Goal: Check status

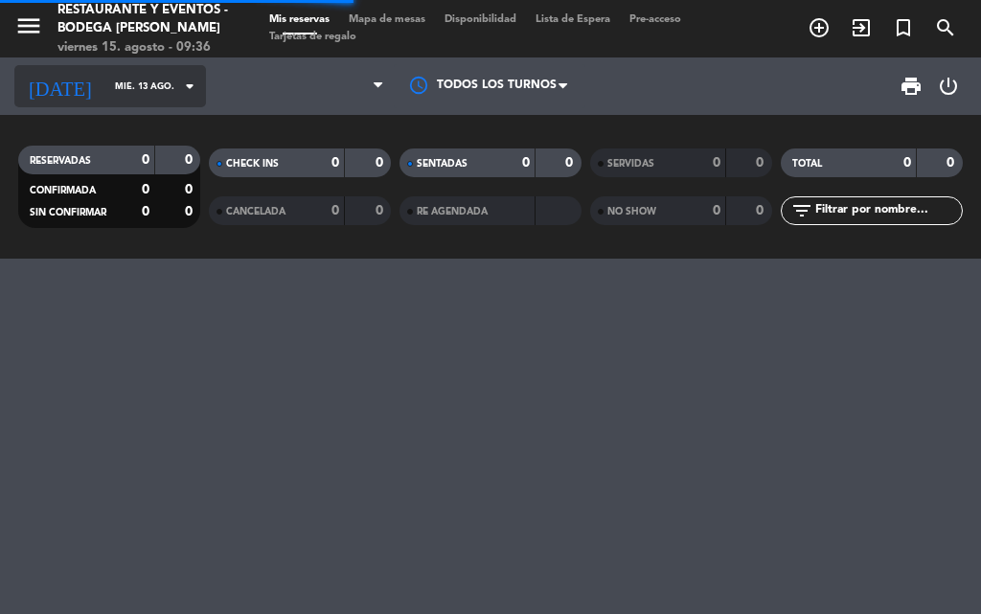
click at [105, 95] on input "mié. 13 ago." at bounding box center [168, 87] width 126 height 30
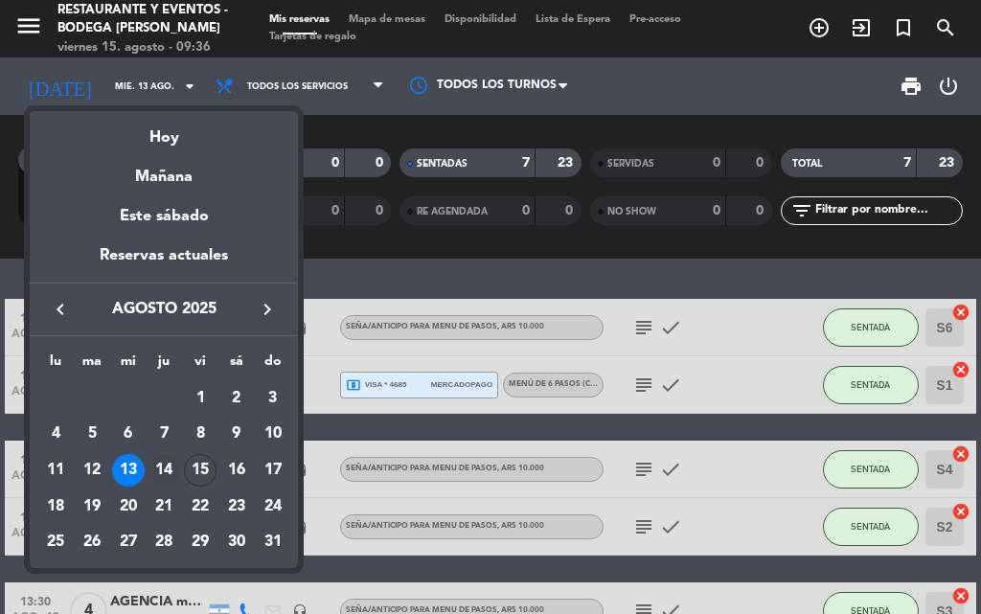
click at [161, 471] on div "14" at bounding box center [164, 470] width 33 height 33
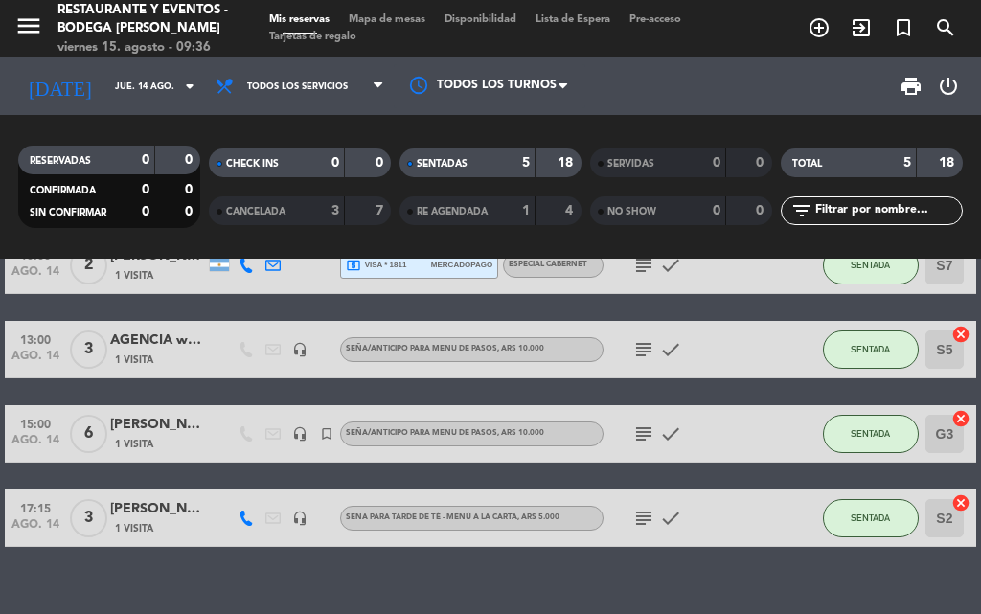
scroll to position [175, 0]
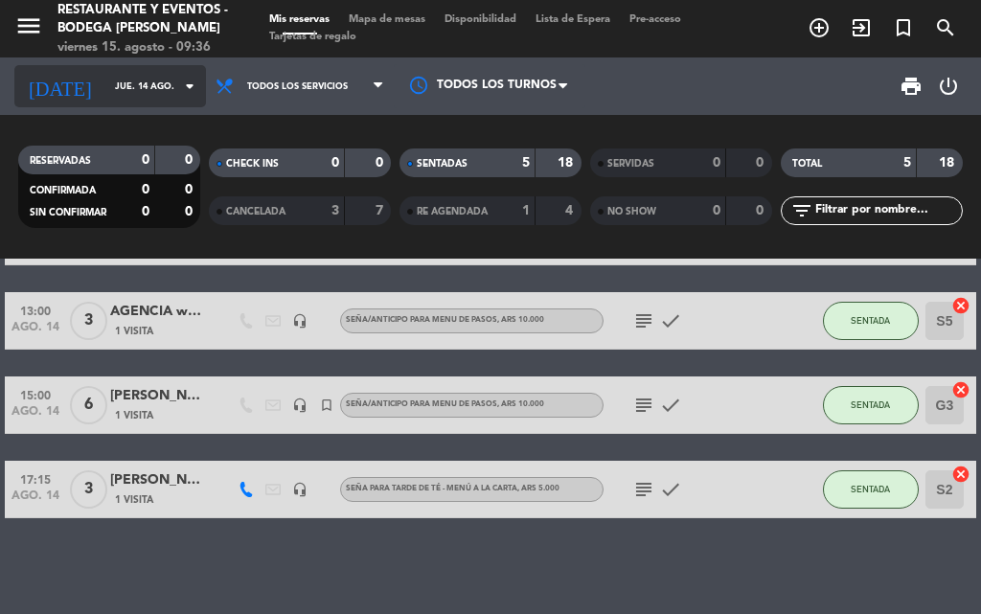
click at [137, 91] on input "jue. 14 ago." at bounding box center [168, 87] width 126 height 30
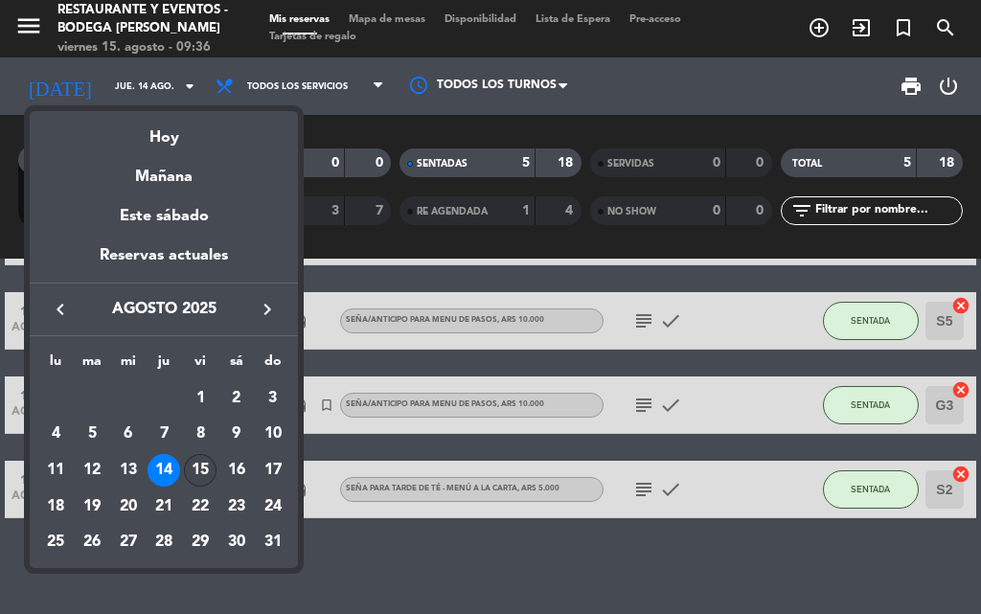
click at [193, 478] on div "15" at bounding box center [200, 470] width 33 height 33
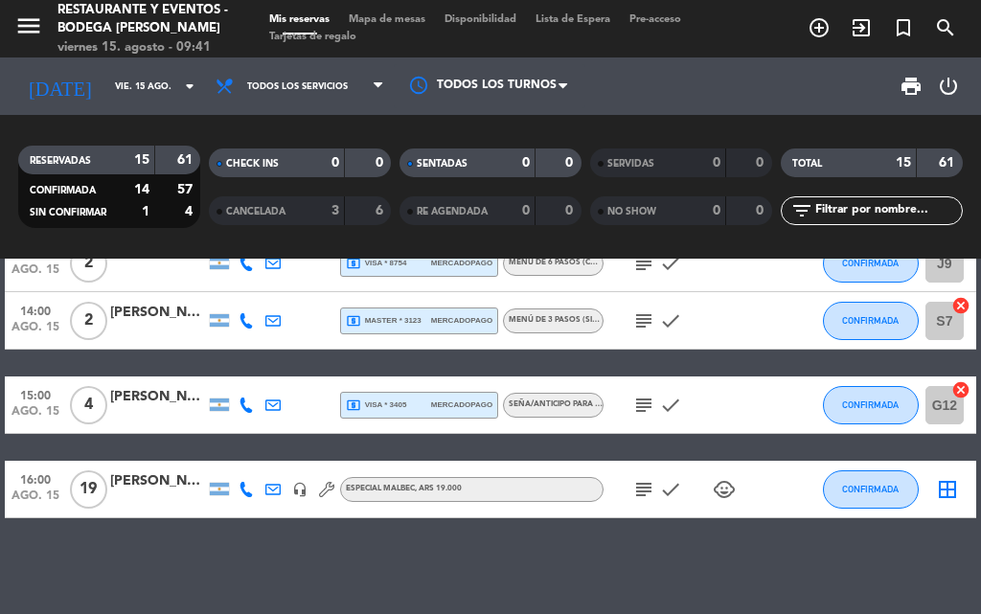
scroll to position [681, 0]
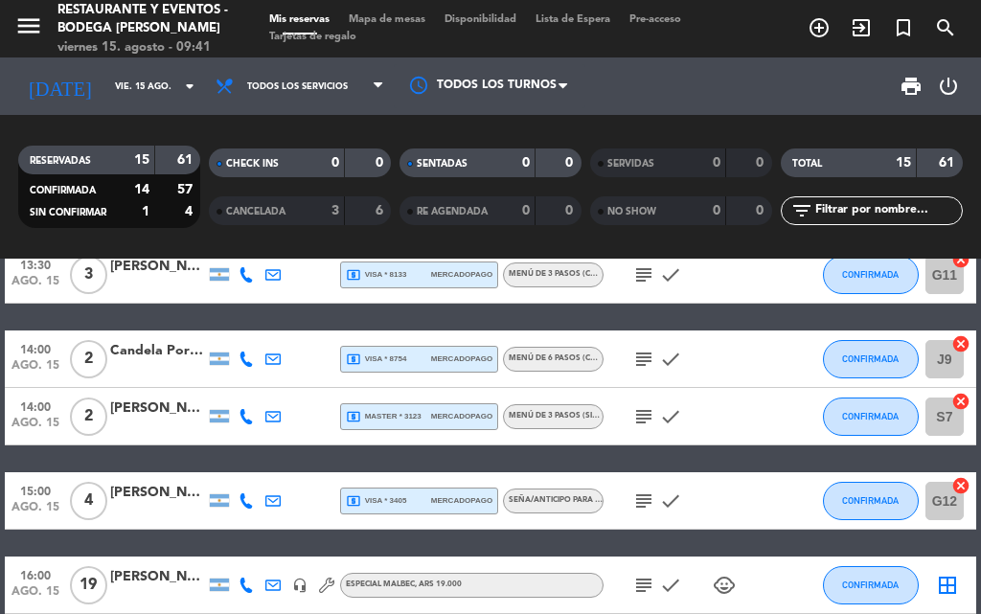
click at [143, 64] on div "[DATE] [DATE] arrow_drop_down" at bounding box center [110, 85] width 192 height 57
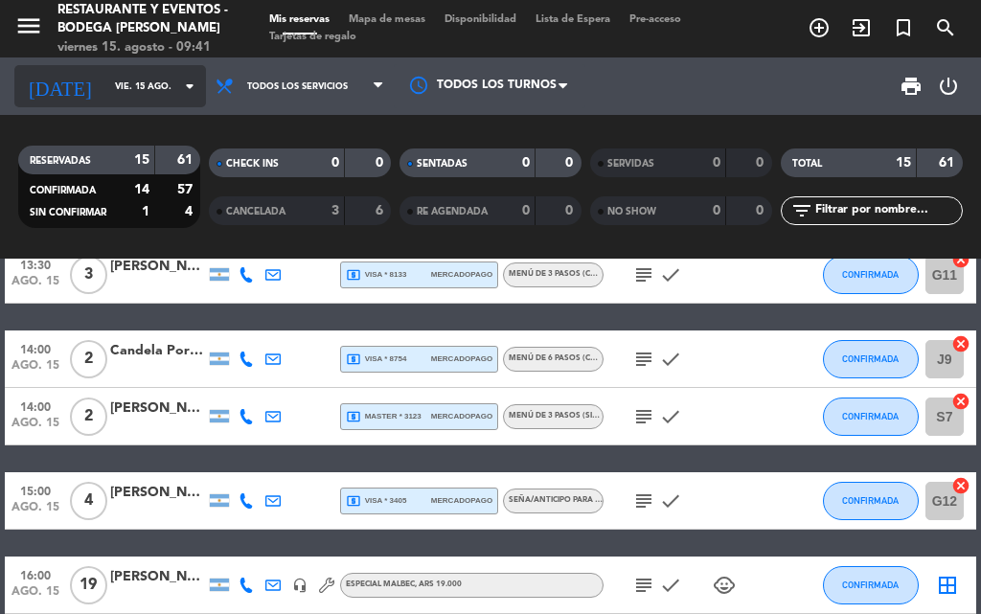
click at [141, 68] on div "[DATE] [DATE] arrow_drop_down" at bounding box center [110, 86] width 192 height 42
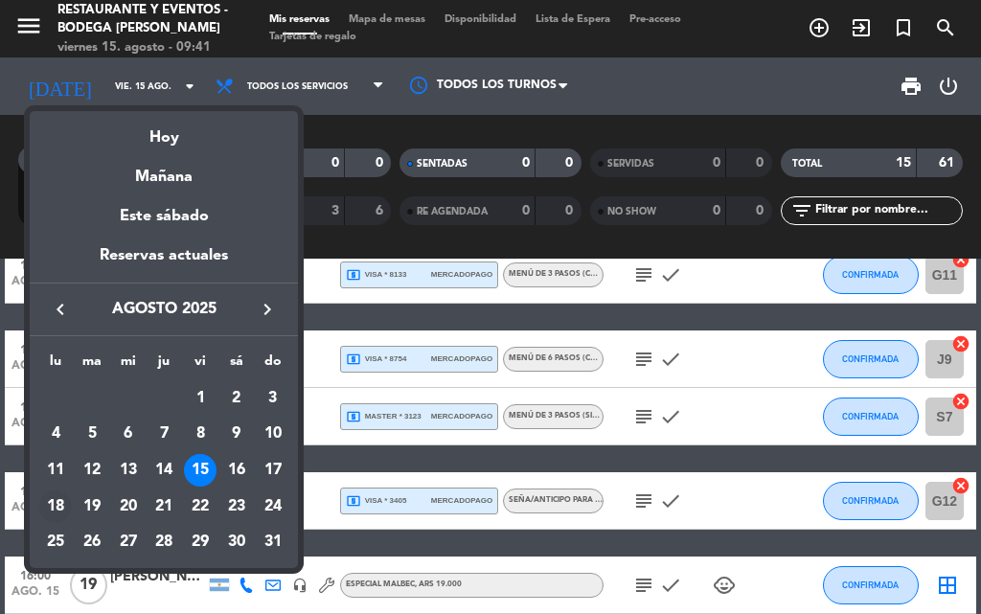
click at [46, 496] on div "18" at bounding box center [55, 507] width 33 height 33
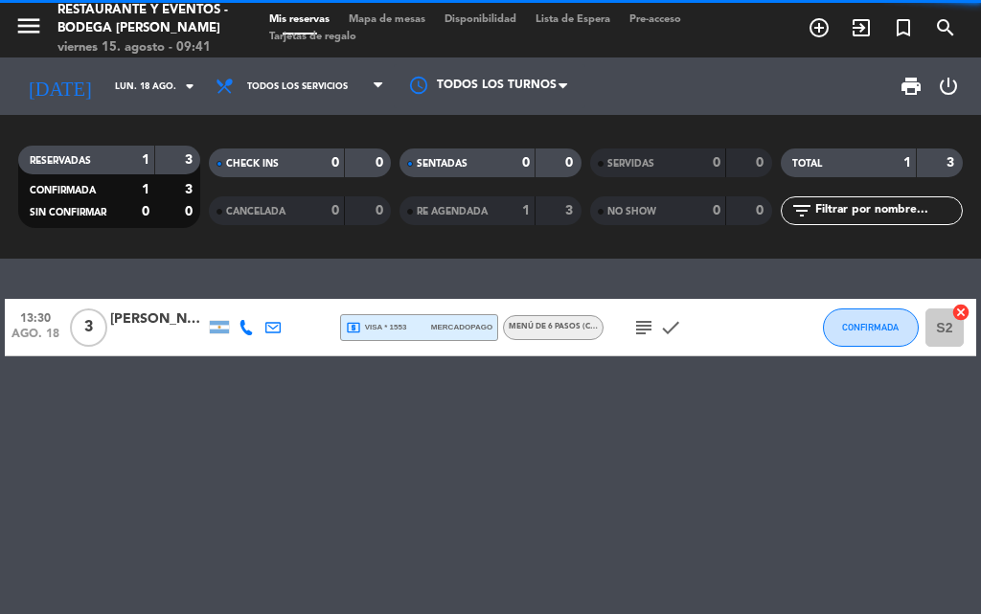
scroll to position [0, 0]
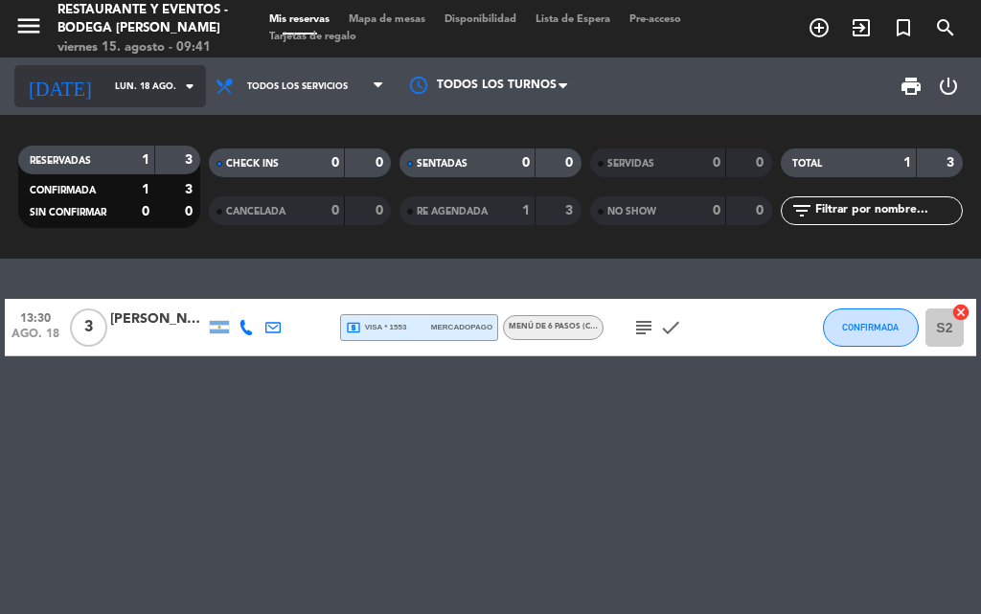
click at [111, 77] on input "lun. 18 ago." at bounding box center [168, 87] width 126 height 30
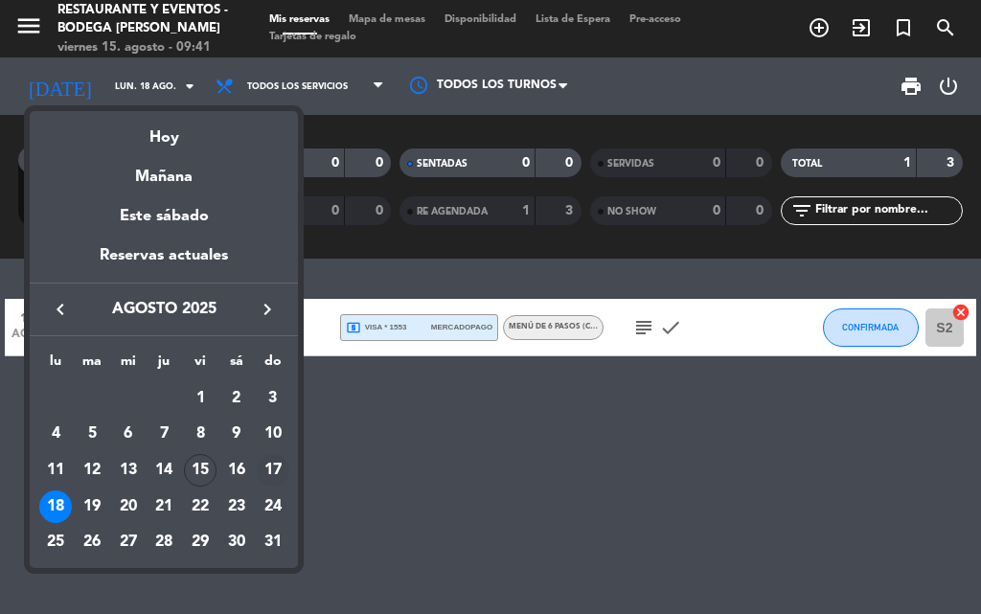
click at [263, 460] on div "17" at bounding box center [273, 470] width 33 height 33
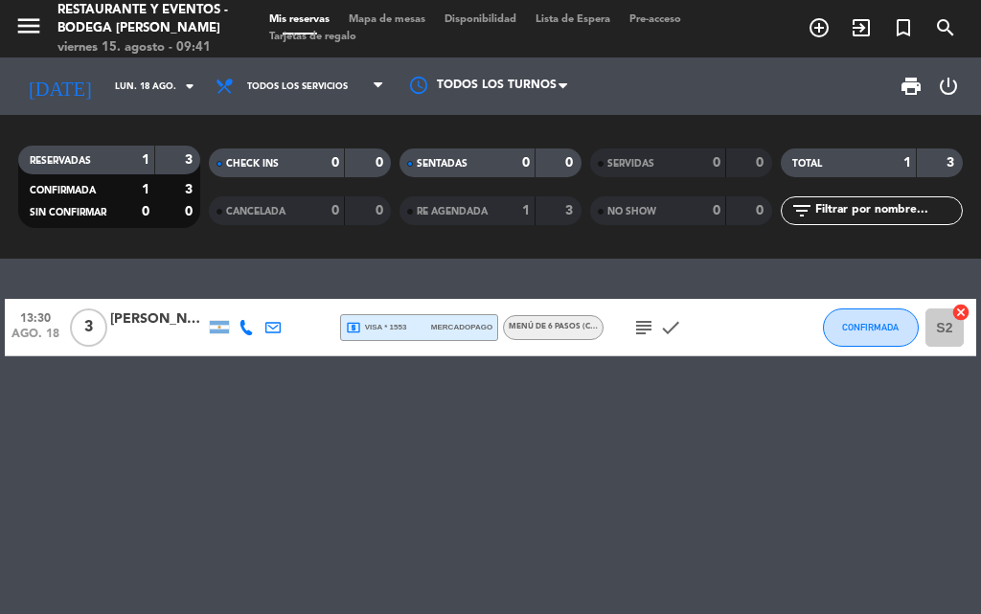
type input "dom. 17 ago."
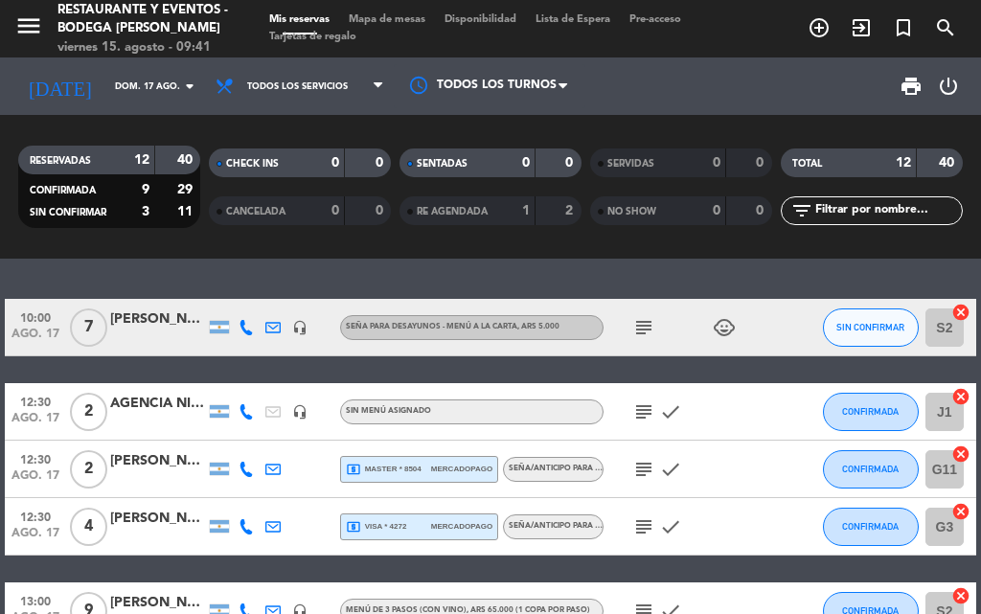
click at [643, 475] on icon "subject" at bounding box center [643, 469] width 23 height 23
click at [634, 531] on icon "subject" at bounding box center [643, 527] width 23 height 23
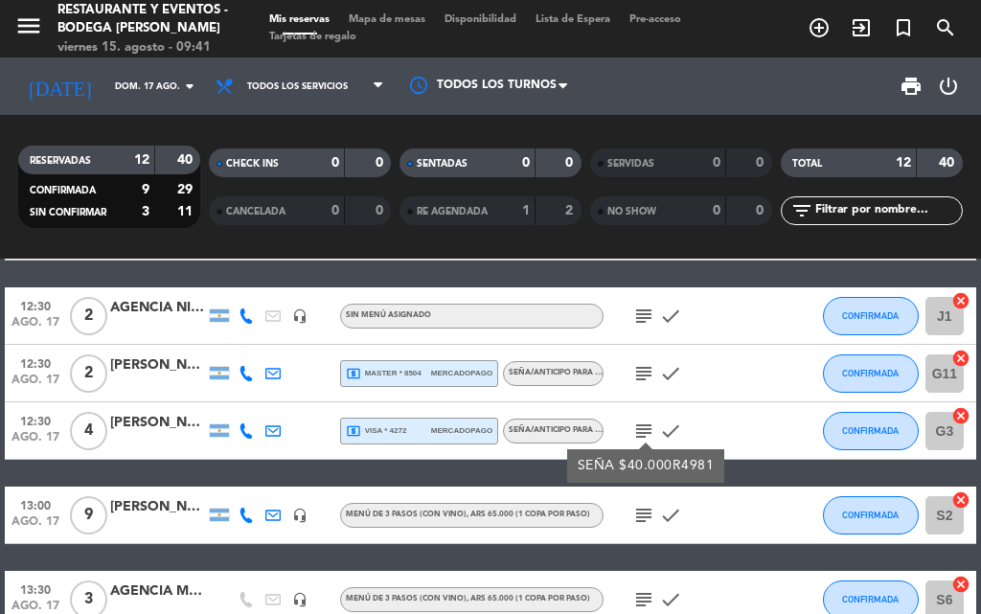
scroll to position [192, 0]
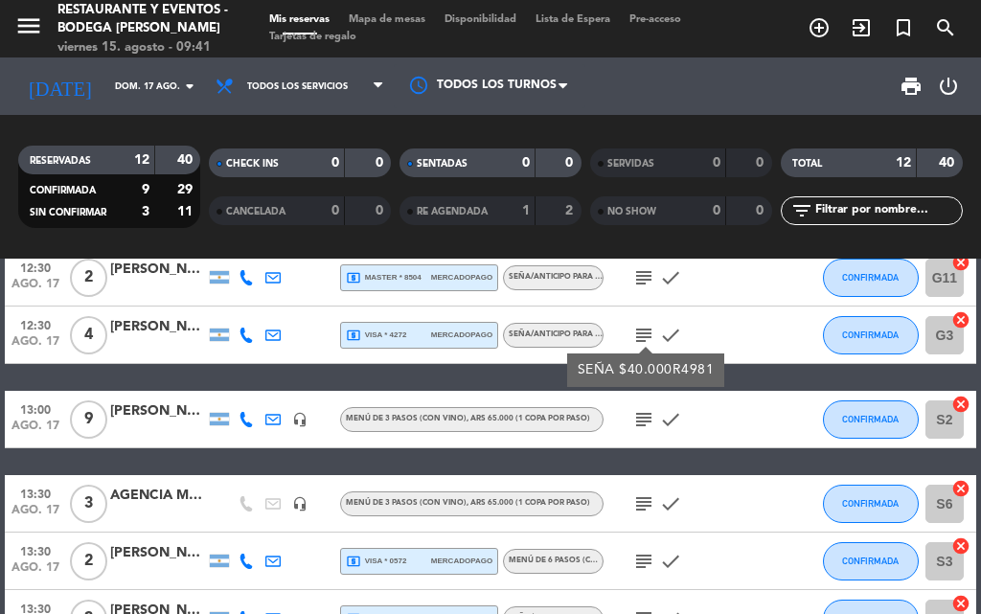
click at [648, 439] on div "subject check" at bounding box center [684, 419] width 161 height 57
click at [648, 424] on icon "subject" at bounding box center [643, 419] width 23 height 23
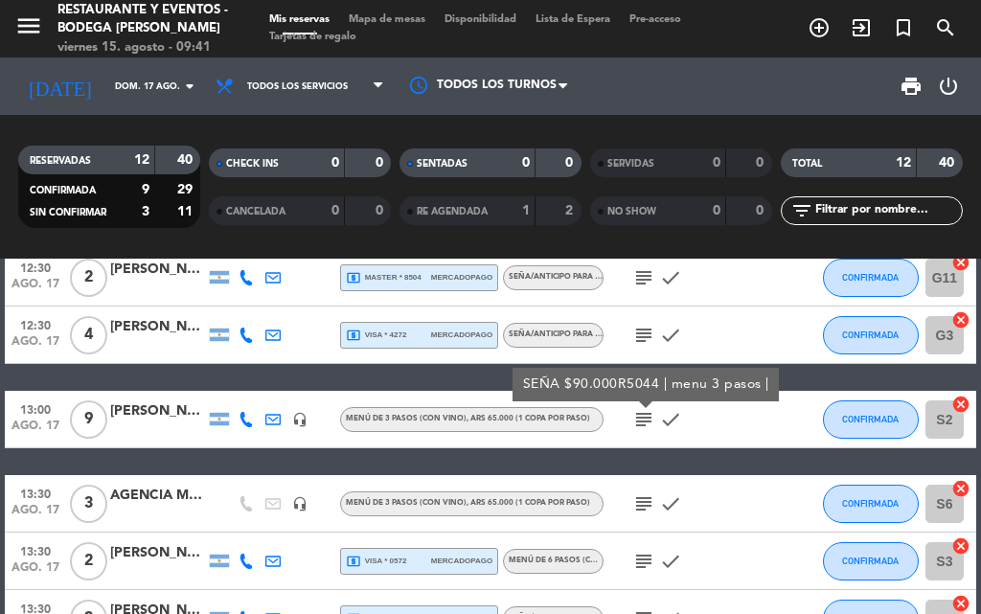
click at [648, 506] on icon "subject" at bounding box center [643, 504] width 23 height 23
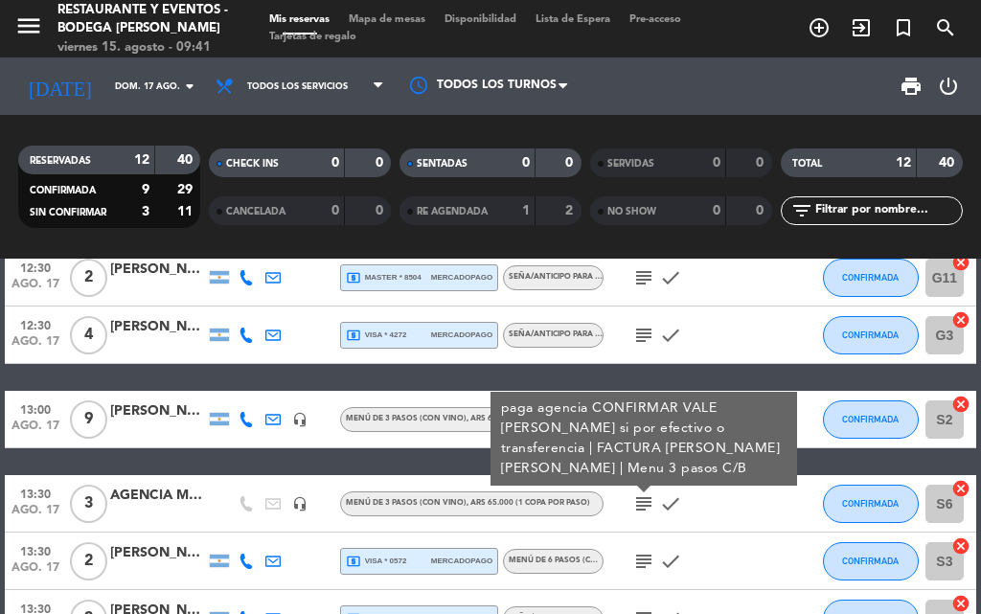
click at [655, 559] on icon "subject" at bounding box center [643, 561] width 23 height 23
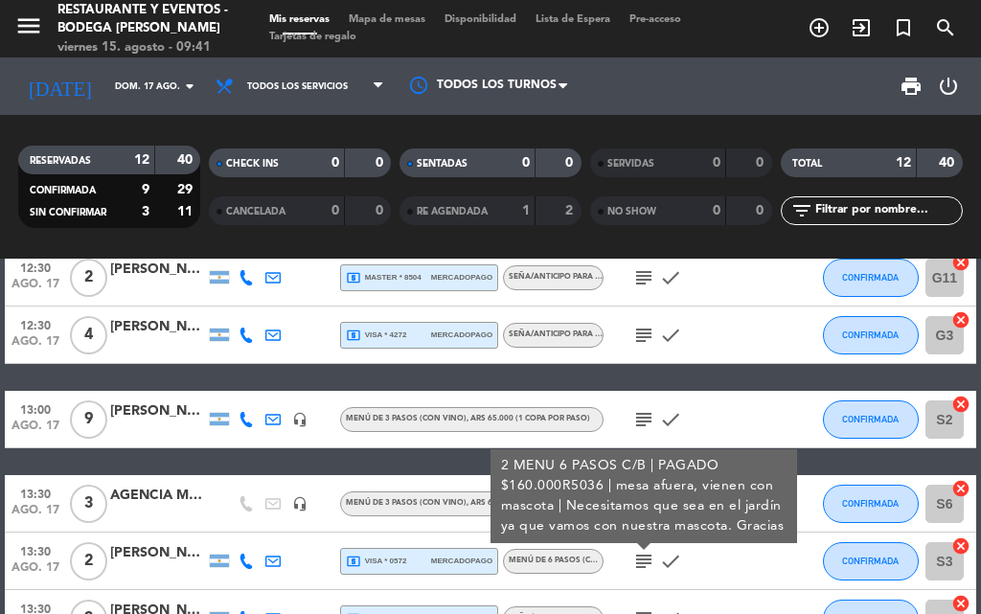
scroll to position [287, 0]
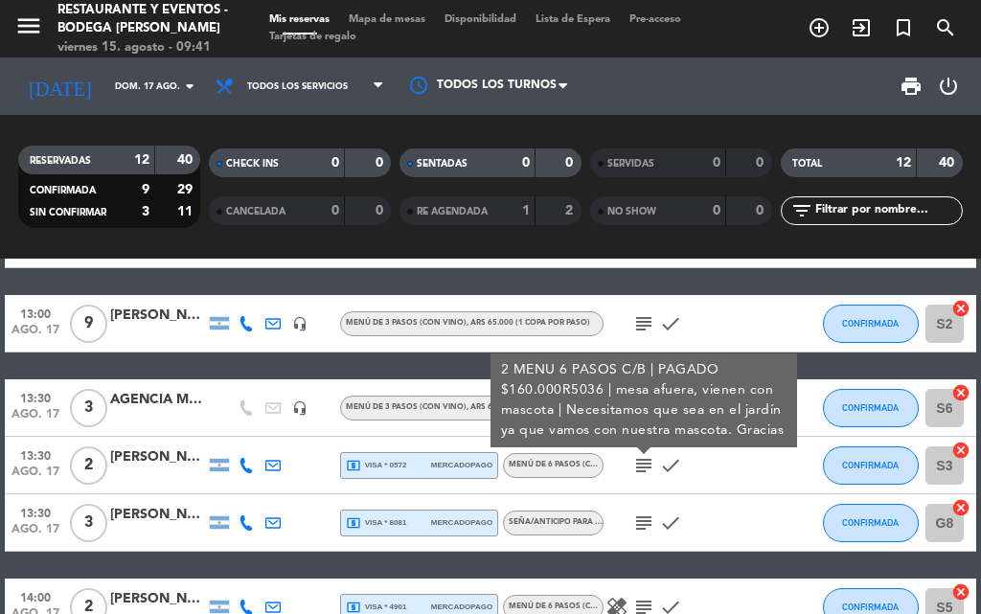
click at [647, 527] on icon "subject" at bounding box center [643, 523] width 23 height 23
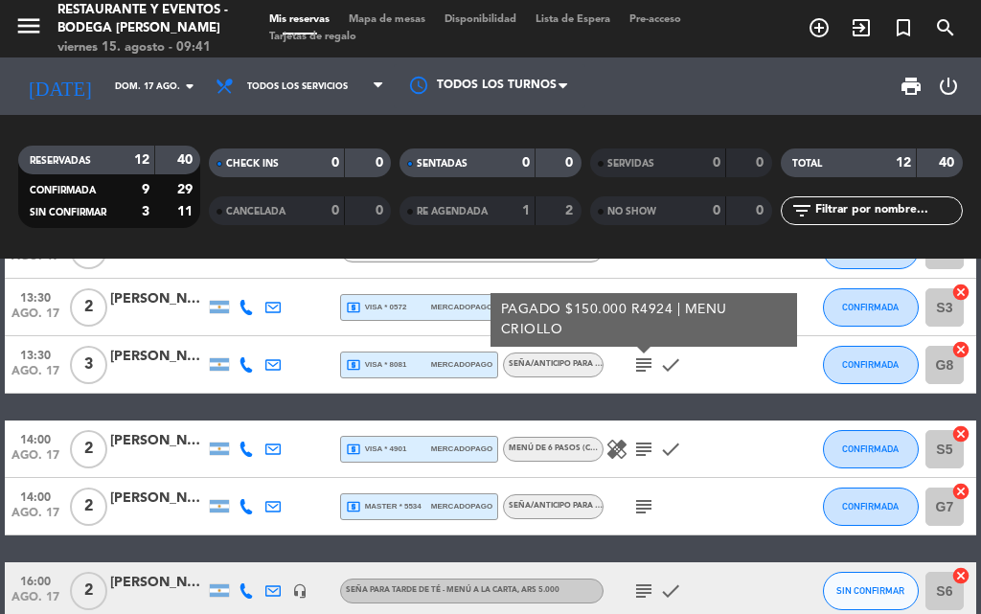
scroll to position [479, 0]
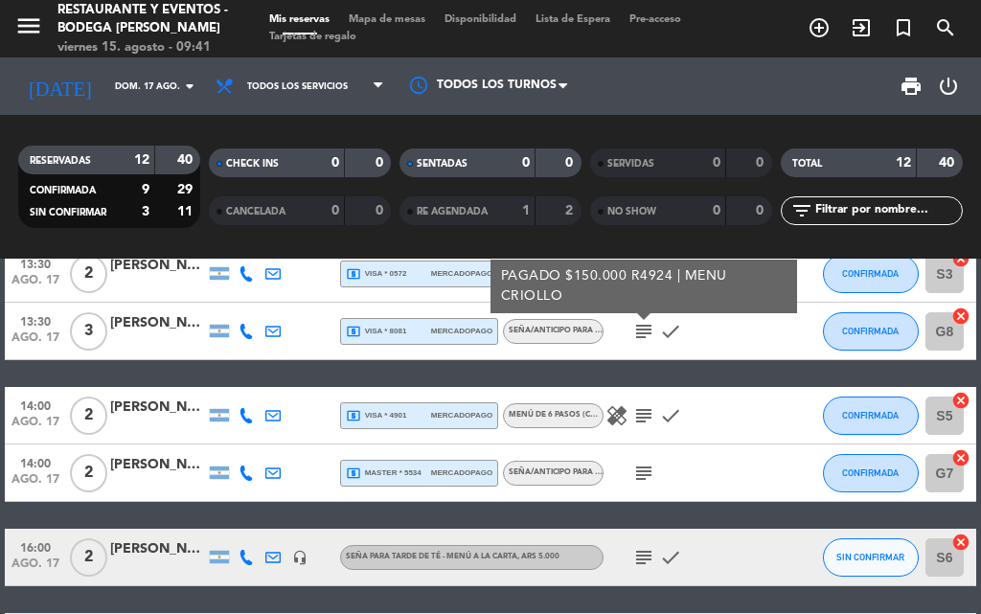
click at [646, 415] on icon "subject" at bounding box center [643, 415] width 23 height 23
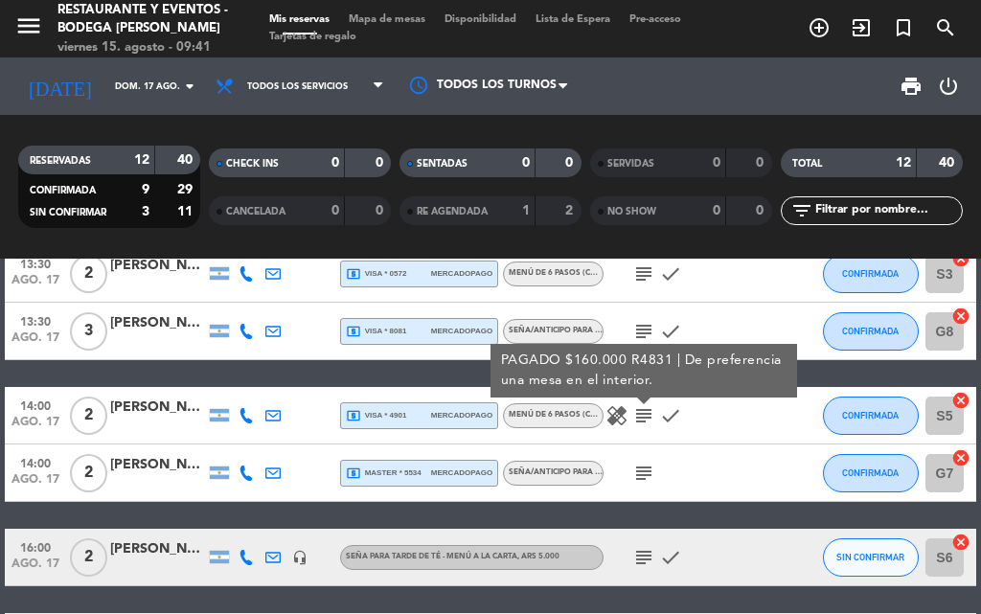
click at [642, 468] on icon "subject" at bounding box center [643, 473] width 23 height 23
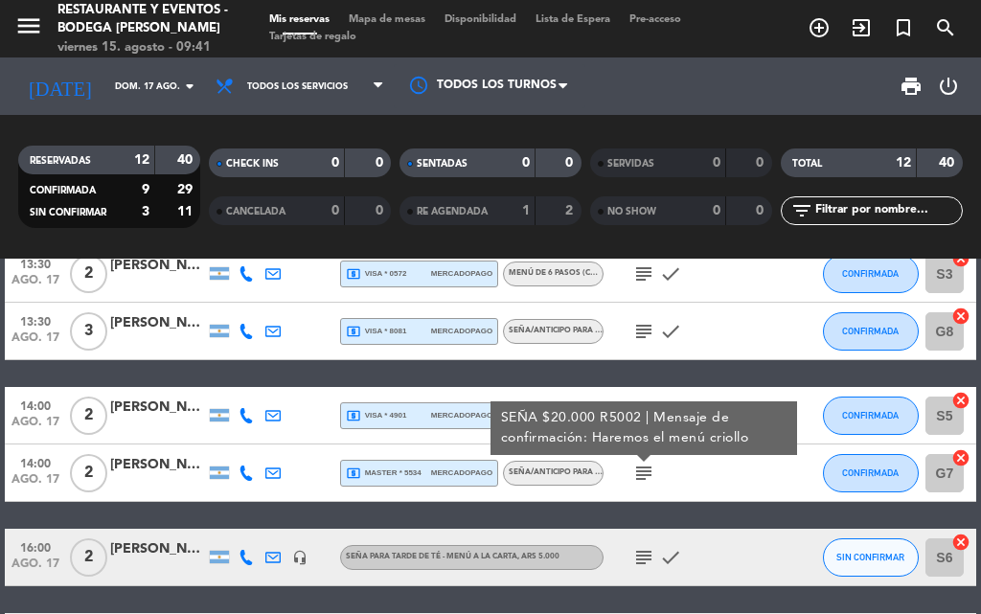
click at [649, 560] on icon "subject" at bounding box center [643, 557] width 23 height 23
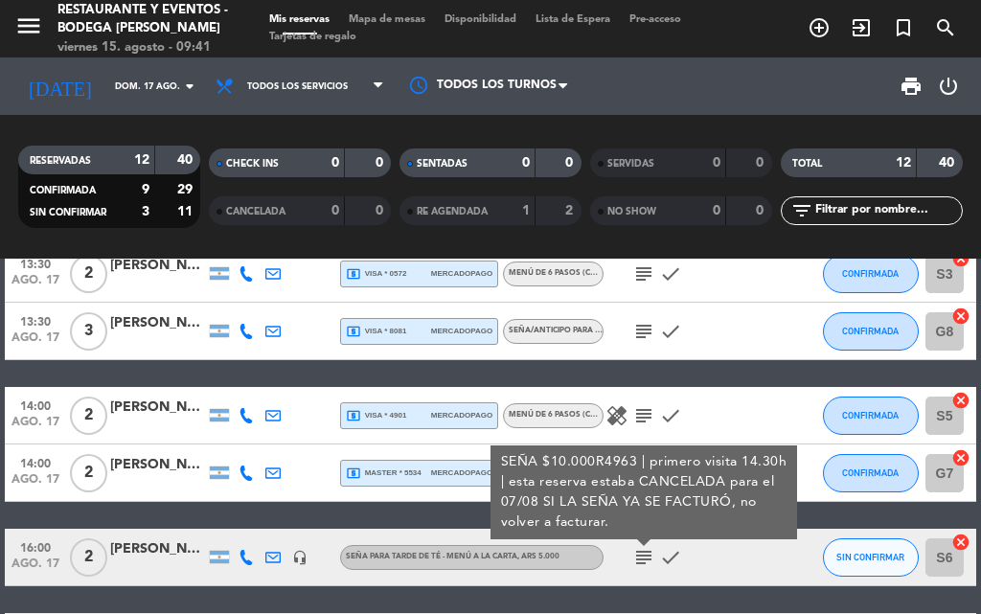
scroll to position [575, 0]
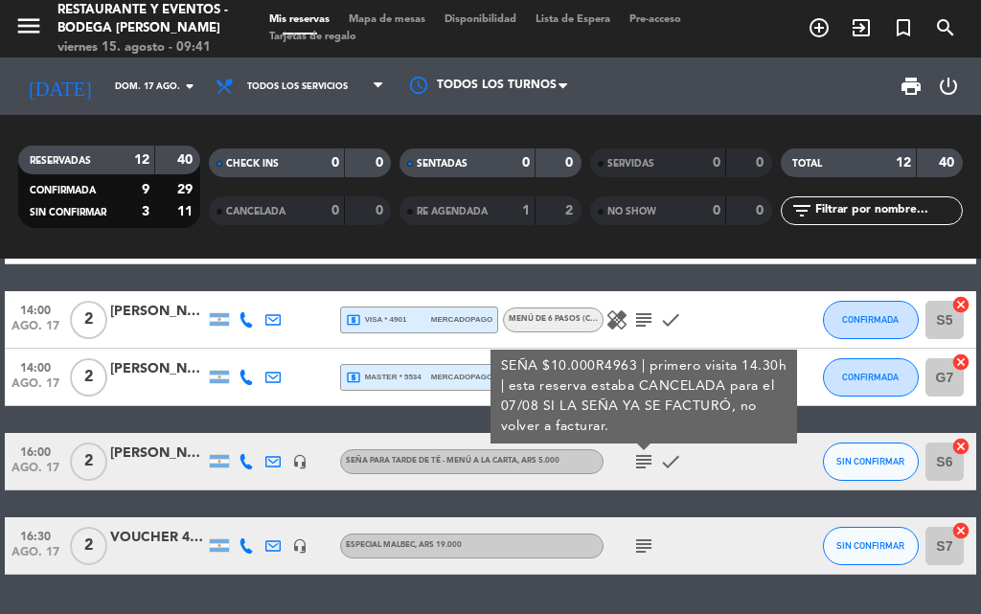
click at [642, 550] on icon "subject" at bounding box center [643, 546] width 23 height 23
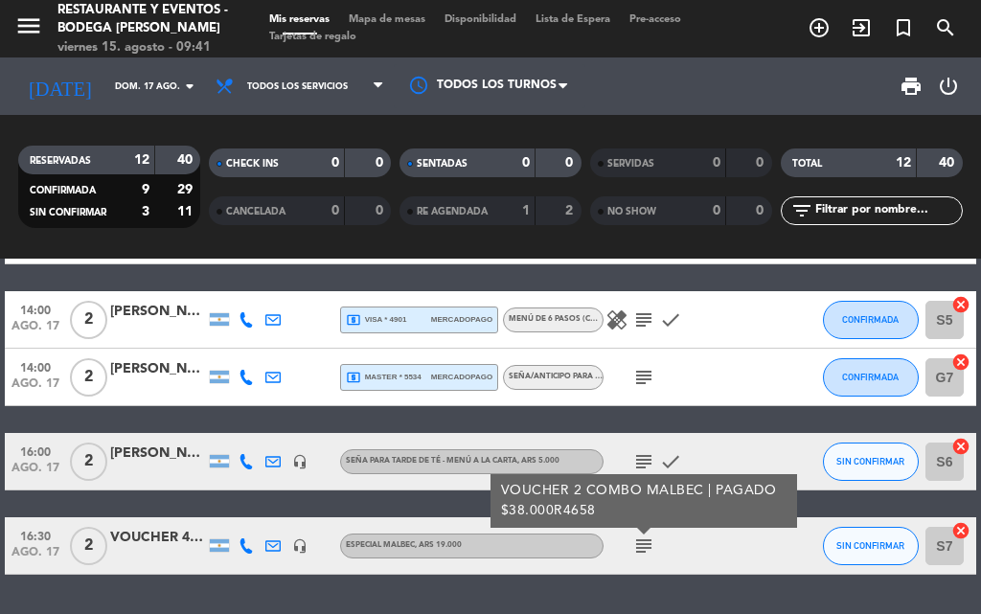
scroll to position [631, 0]
